Goal: Task Accomplishment & Management: Manage account settings

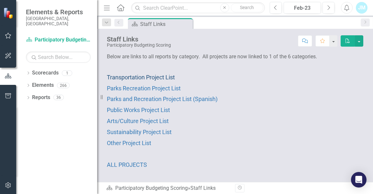
click at [143, 77] on span "Transportation Project List" at bounding box center [141, 77] width 68 height 7
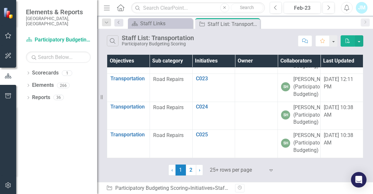
scroll to position [1144, 0]
click at [189, 169] on link "2" at bounding box center [191, 170] width 10 height 11
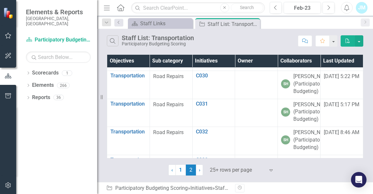
scroll to position [0, 0]
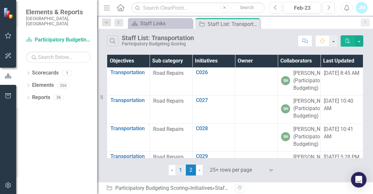
click at [181, 171] on link "1" at bounding box center [181, 170] width 10 height 11
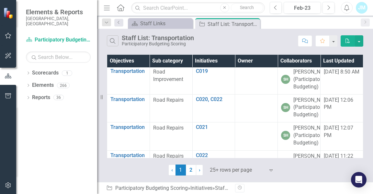
scroll to position [621, 0]
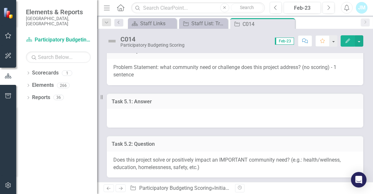
scroll to position [152, 0]
click at [142, 112] on div at bounding box center [235, 118] width 257 height 19
click at [198, 116] on div at bounding box center [235, 118] width 257 height 19
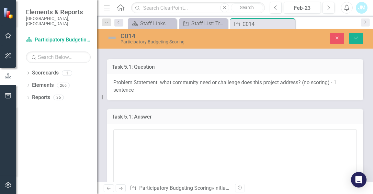
scroll to position [147, 0]
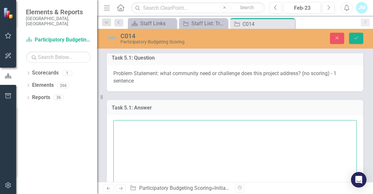
click at [184, 128] on textarea at bounding box center [235, 159] width 244 height 78
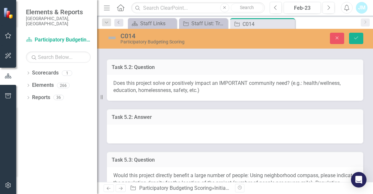
scroll to position [309, 0]
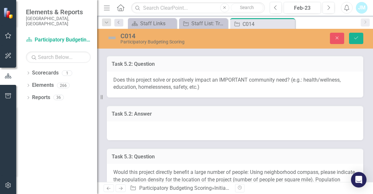
type textarea "Develops a robust public transportation system that reduces cars on the roads d…"
click at [169, 124] on div at bounding box center [235, 130] width 257 height 19
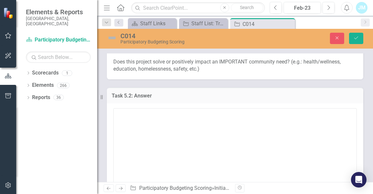
scroll to position [328, 0]
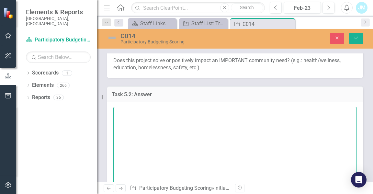
click at [170, 127] on textarea at bounding box center [235, 146] width 244 height 78
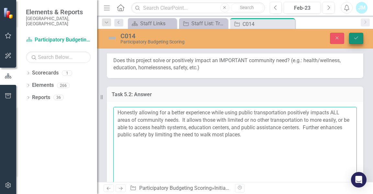
type textarea "Honestly allowing for a better experience while using public transportation pos…"
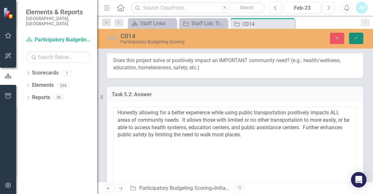
click at [353, 37] on icon "Save" at bounding box center [356, 38] width 6 height 5
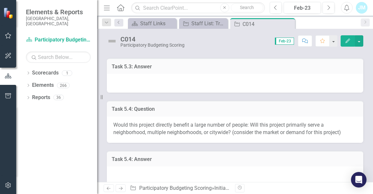
scroll to position [439, 0]
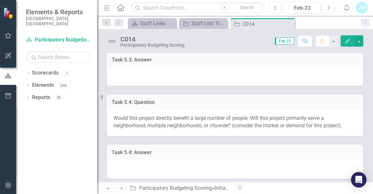
click at [129, 160] on div at bounding box center [235, 169] width 257 height 19
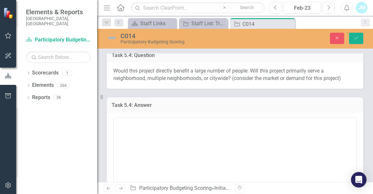
scroll to position [487, 0]
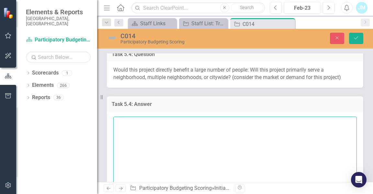
click at [129, 158] on textarea at bounding box center [235, 156] width 244 height 78
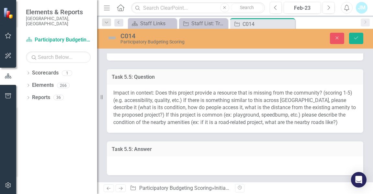
scroll to position [643, 0]
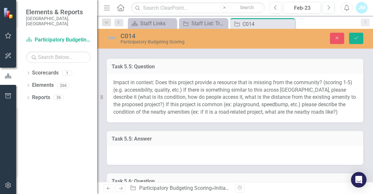
type textarea "Citywide. Citizens can access the bus transportation system anywhere in [GEOGRA…"
click at [167, 146] on div at bounding box center [235, 155] width 257 height 19
click at [166, 146] on div at bounding box center [235, 155] width 257 height 19
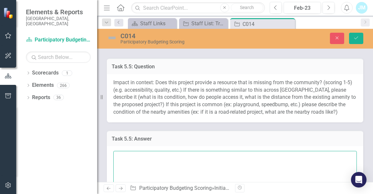
click at [157, 151] on textarea at bounding box center [235, 190] width 244 height 78
type textarea "t"
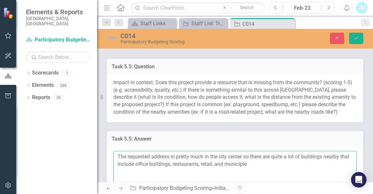
click at [246, 159] on textarea "The requested address in pretty much in the city center so there are quite a lo…" at bounding box center [235, 190] width 244 height 78
click at [253, 157] on textarea "The requested address in pretty much in the city center so there are quite a lo…" at bounding box center [235, 190] width 244 height 78
drag, startPoint x: 263, startPoint y: 157, endPoint x: 236, endPoint y: 158, distance: 27.2
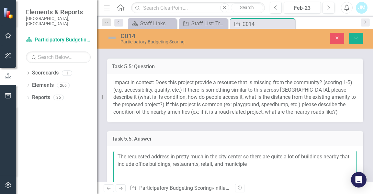
click at [236, 158] on textarea "The requested address in pretty much in the city center so there are quite a lo…" at bounding box center [235, 190] width 244 height 78
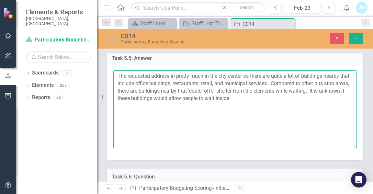
scroll to position [725, 0]
type textarea "The requested address in pretty much in the city center so there are quite a lo…"
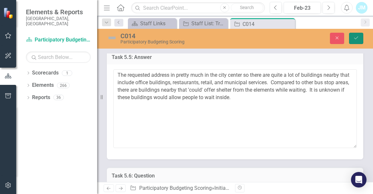
click at [357, 37] on icon "Save" at bounding box center [356, 38] width 6 height 5
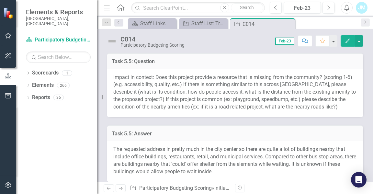
scroll to position [579, 0]
click at [113, 142] on div "The requested address in pretty much in the city center so there are quite a lo…" at bounding box center [235, 162] width 257 height 41
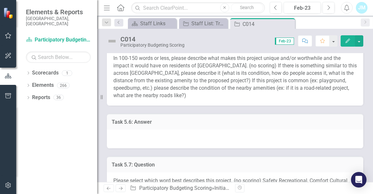
scroll to position [736, 0]
click at [138, 131] on div at bounding box center [235, 138] width 257 height 19
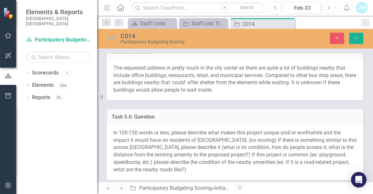
scroll to position [647, 0]
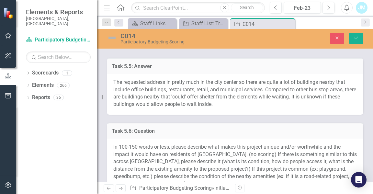
drag, startPoint x: 114, startPoint y: 73, endPoint x: 178, endPoint y: 94, distance: 67.7
click at [178, 94] on div "The requested address in pretty much in the city center so there are quite a lo…" at bounding box center [235, 94] width 257 height 41
click at [120, 79] on span "The requested address in pretty much in the city center so there are quite a lo…" at bounding box center [234, 93] width 243 height 29
click at [119, 79] on span "The requested address in pretty much in the city center so there are quite a lo…" at bounding box center [234, 93] width 243 height 29
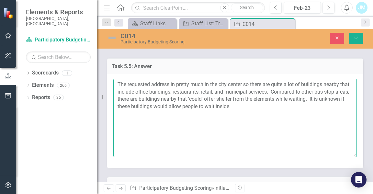
click at [119, 79] on textarea "The requested address in pretty much in the city center so there are quite a lo…" at bounding box center [235, 118] width 244 height 78
drag, startPoint x: 119, startPoint y: 75, endPoint x: 262, endPoint y: 97, distance: 144.8
click at [262, 97] on textarea "The requested address in pretty much in the city center so there are quite a lo…" at bounding box center [235, 118] width 244 height 78
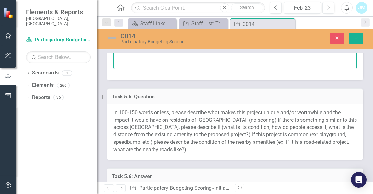
scroll to position [753, 0]
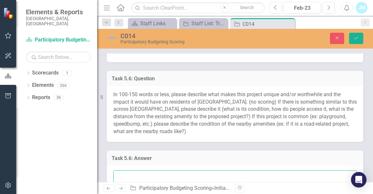
paste textarea "The requested address in pretty much in the city center so there are quite a lo…"
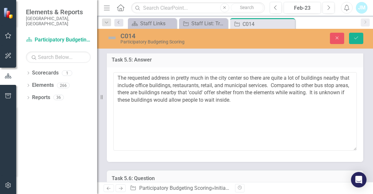
scroll to position [632, 0]
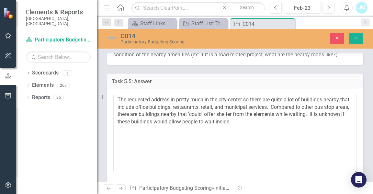
type textarea "The requested address in pretty much in the city center so there are quite a lo…"
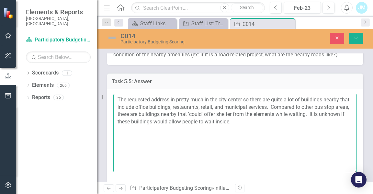
drag, startPoint x: 258, startPoint y: 115, endPoint x: 117, endPoint y: 86, distance: 144.3
click at [117, 89] on div "The requested address in pretty much in the city center so there are quite a lo…" at bounding box center [235, 136] width 257 height 95
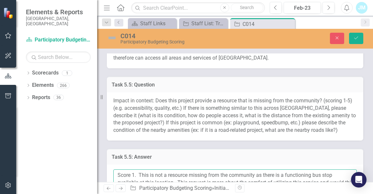
scroll to position [560, 0]
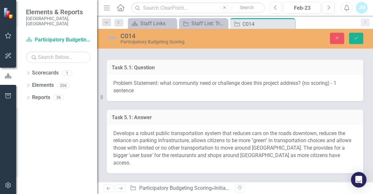
scroll to position [137, 0]
type textarea "Score 1. This is not a resource missing from the community as there is a functi…"
drag, startPoint x: 314, startPoint y: 157, endPoint x: 208, endPoint y: 147, distance: 106.3
click at [208, 147] on span "Develops a robust public transportation system that reduces cars on the roads d…" at bounding box center [232, 149] width 238 height 36
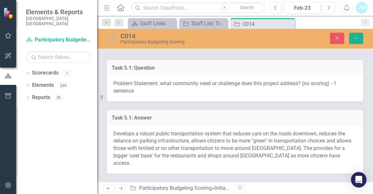
click at [208, 147] on span "Develops a robust public transportation system that reduces cars on the roads d…" at bounding box center [232, 149] width 238 height 36
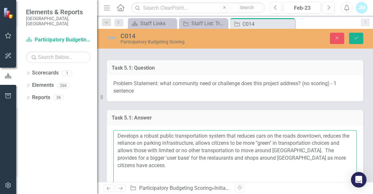
drag, startPoint x: 334, startPoint y: 159, endPoint x: 119, endPoint y: 136, distance: 216.0
click at [119, 136] on textarea "Develops a robust public transportation system that reduces cars on the roads d…" at bounding box center [235, 169] width 244 height 78
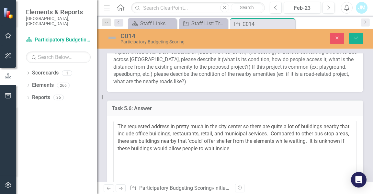
scroll to position [850, 0]
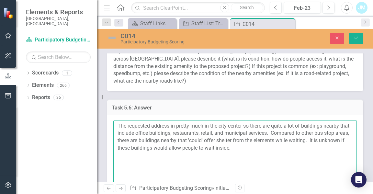
drag, startPoint x: 261, startPoint y: 149, endPoint x: 116, endPoint y: 128, distance: 146.6
click at [116, 128] on textarea "The requested address in pretty much in the city center so there are quite a lo…" at bounding box center [235, 159] width 244 height 78
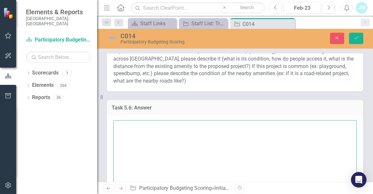
paste textarea "Develops a robust public transportation system that reduces cars on the roads d…"
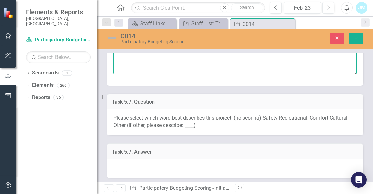
scroll to position [1001, 0]
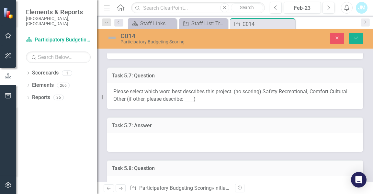
type textarea "Develops a robust public transportation system that reduces cars on the roads d…"
click at [170, 134] on div at bounding box center [235, 142] width 257 height 19
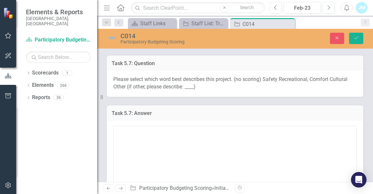
scroll to position [1013, 0]
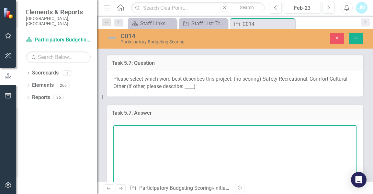
click at [147, 139] on textarea at bounding box center [235, 164] width 244 height 78
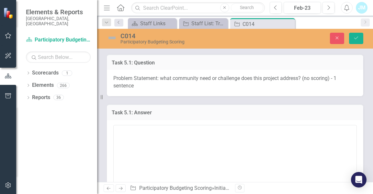
scroll to position [141, 0]
type textarea "Comfort"
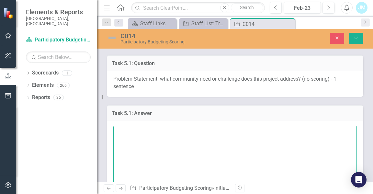
click at [131, 141] on textarea at bounding box center [235, 165] width 244 height 78
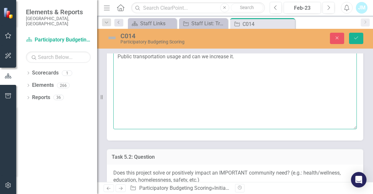
scroll to position [216, 0]
type textarea "Public transportation usage and can we increase it."
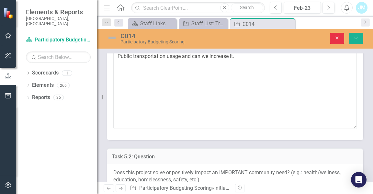
click at [335, 41] on button "Close" at bounding box center [337, 38] width 14 height 11
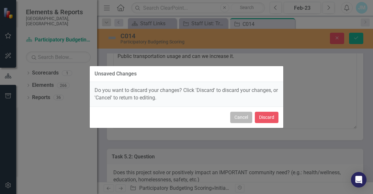
click at [243, 119] on button "Cancel" at bounding box center [241, 117] width 22 height 11
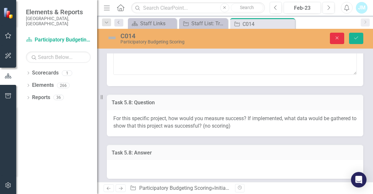
scroll to position [1143, 0]
click at [353, 36] on icon "Save" at bounding box center [356, 38] width 6 height 5
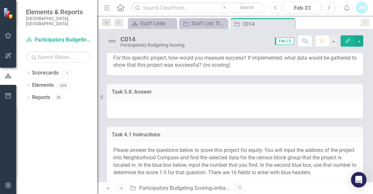
scroll to position [915, 0]
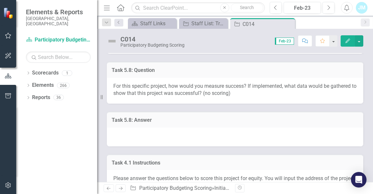
click at [179, 128] on div at bounding box center [235, 137] width 257 height 19
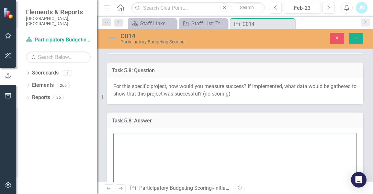
click at [156, 136] on textarea at bounding box center [235, 172] width 244 height 78
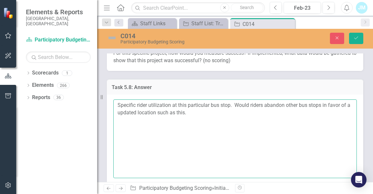
scroll to position [949, 0]
click at [119, 100] on textarea "Specific rider utilization at this particular bus stop. Would riders abandon ot…" at bounding box center [235, 138] width 244 height 78
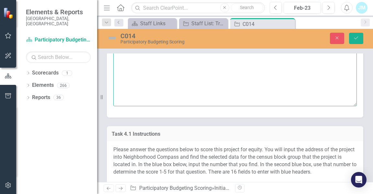
scroll to position [1014, 0]
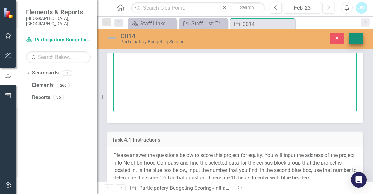
type textarea "Measure specific rider utilization at this particular bus stop. Would riders ab…"
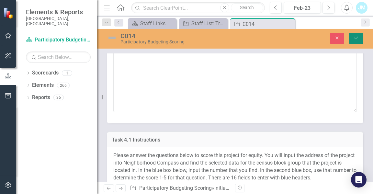
click at [359, 39] on icon "Save" at bounding box center [356, 38] width 6 height 5
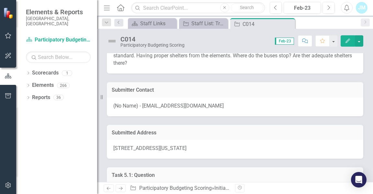
scroll to position [29, 0]
click at [289, 24] on icon "Close" at bounding box center [289, 23] width 6 height 5
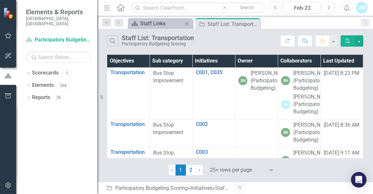
click at [164, 25] on div "Staff Links" at bounding box center [161, 23] width 43 height 8
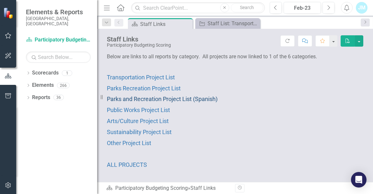
click at [153, 98] on span "Parks and Recreation Project List (Spanish)" at bounding box center [162, 99] width 111 height 7
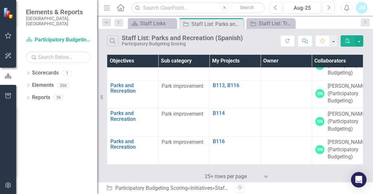
scroll to position [14828, 0]
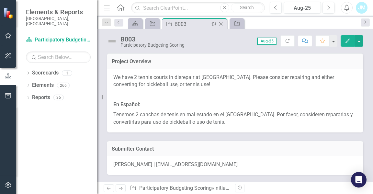
click at [220, 23] on icon at bounding box center [221, 24] width 4 height 4
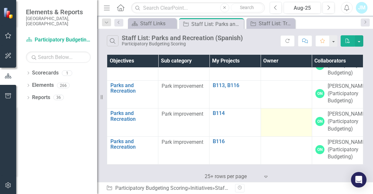
scroll to position [14955, 0]
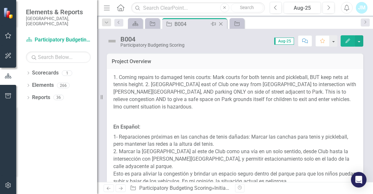
click at [221, 24] on icon "Close" at bounding box center [221, 23] width 6 height 5
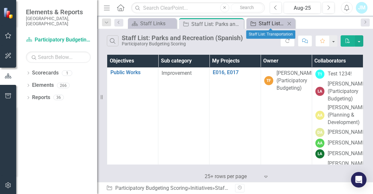
click at [270, 23] on div "Staff List: Transportation" at bounding box center [272, 23] width 27 height 8
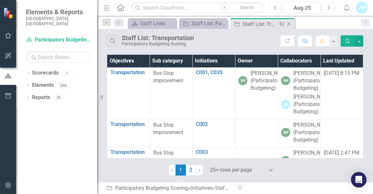
click at [289, 23] on icon "Close" at bounding box center [289, 23] width 6 height 5
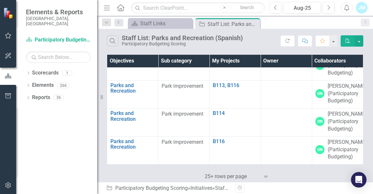
scroll to position [14969, 0]
